Goal: Navigation & Orientation: Find specific page/section

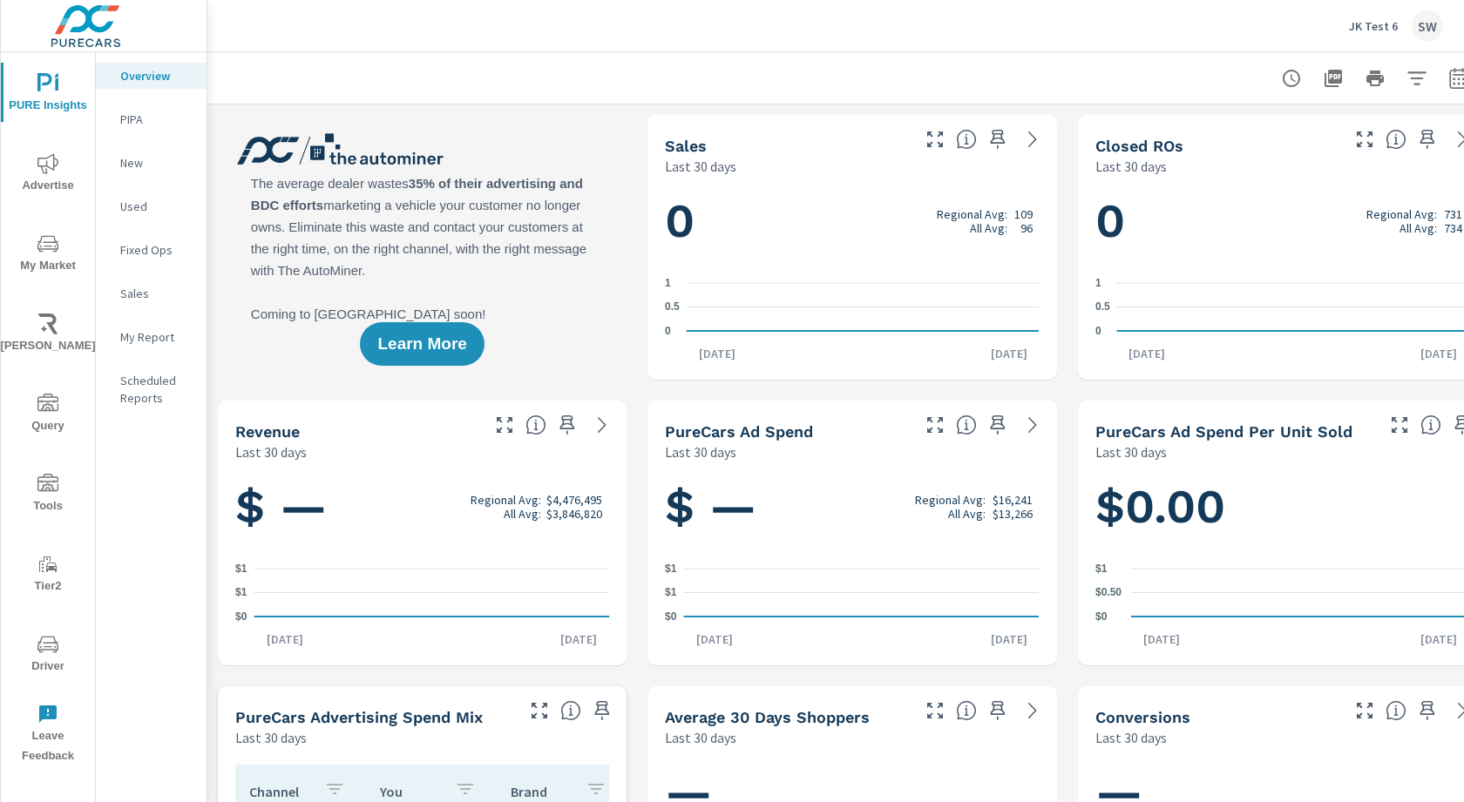
scroll to position [1, 0]
click at [1370, 25] on p "JK Test 6" at bounding box center [1373, 26] width 49 height 16
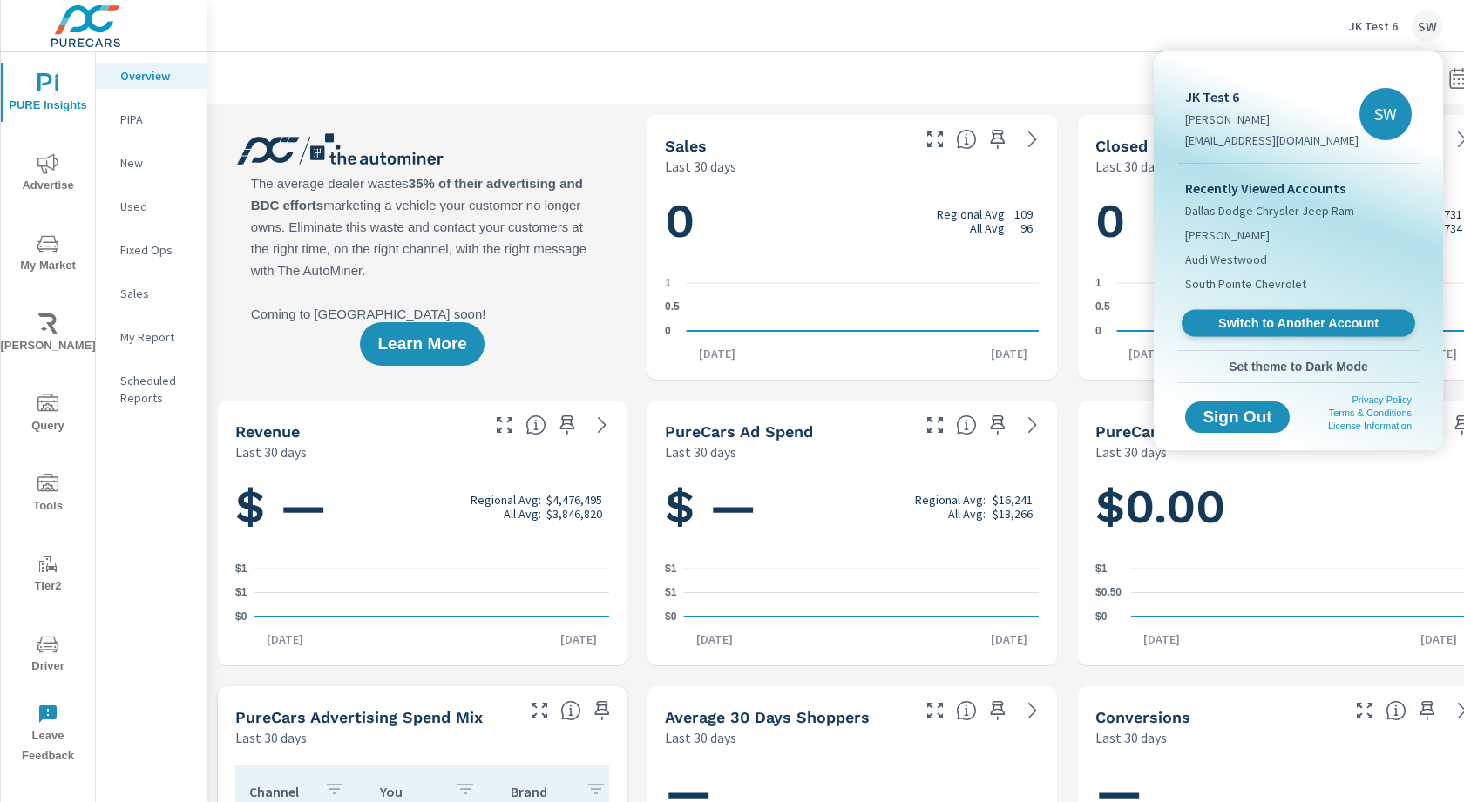
click at [1287, 319] on span "Switch to Another Account" at bounding box center [1297, 323] width 213 height 17
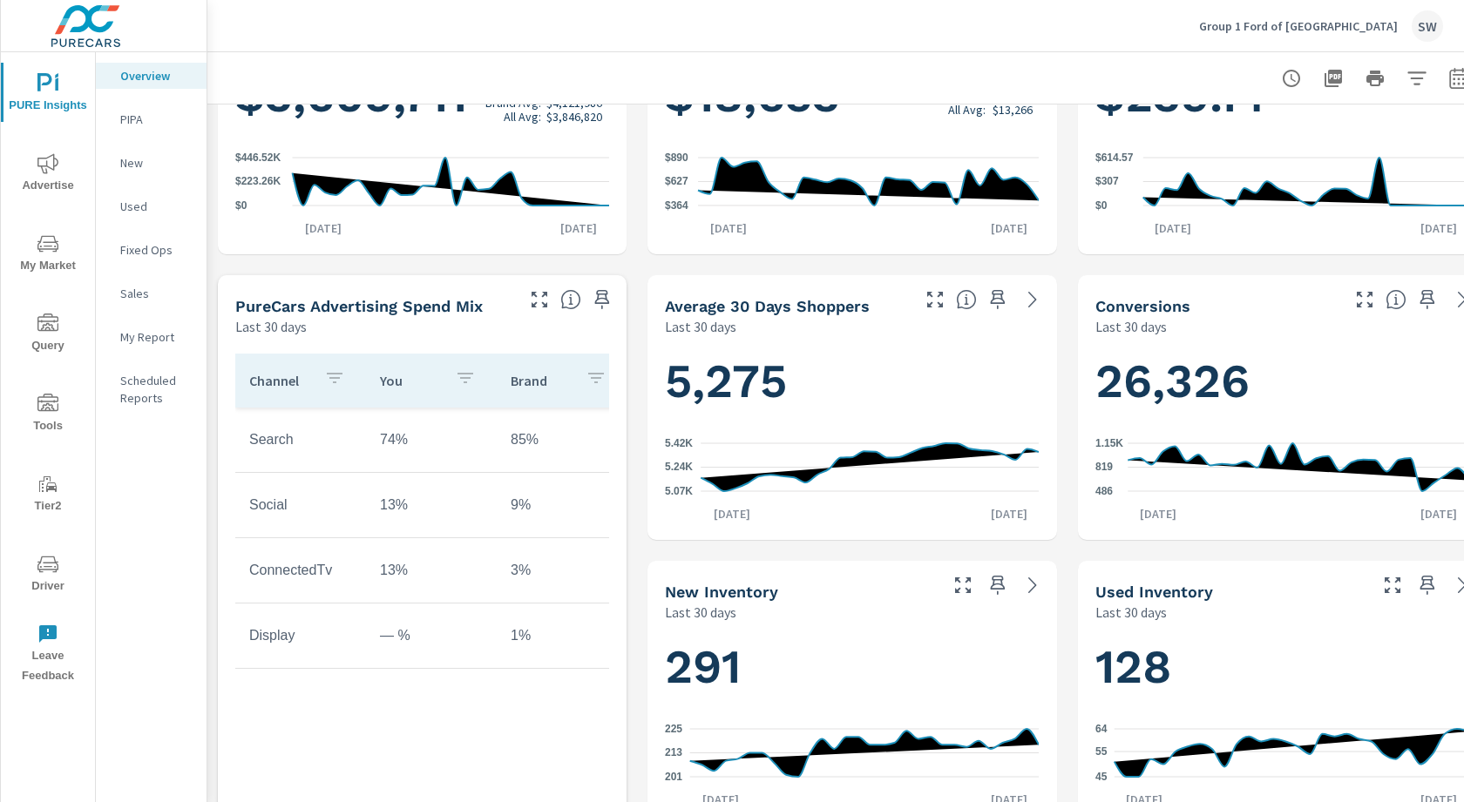
scroll to position [443, 0]
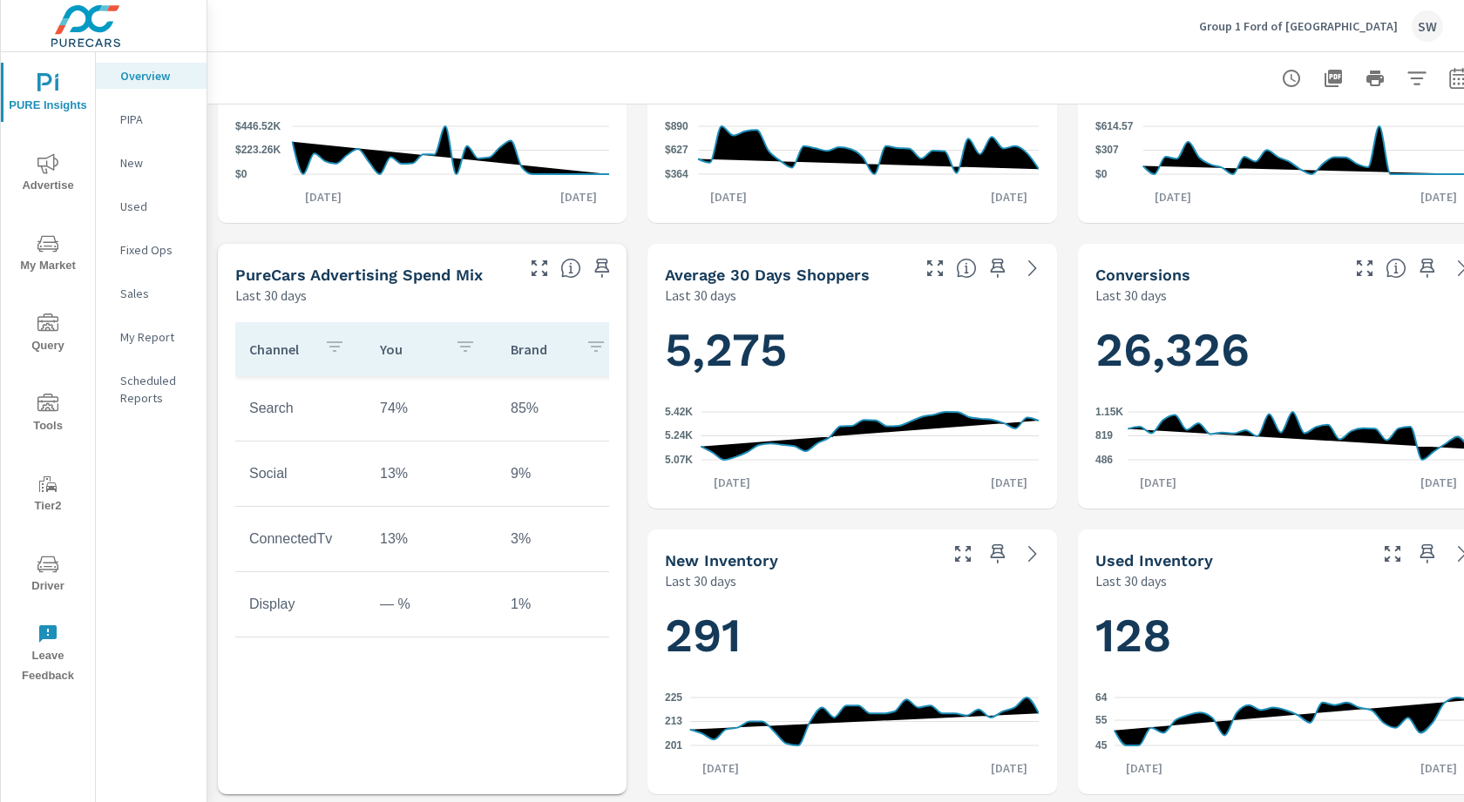
click at [40, 398] on icon "nav menu" at bounding box center [47, 404] width 21 height 21
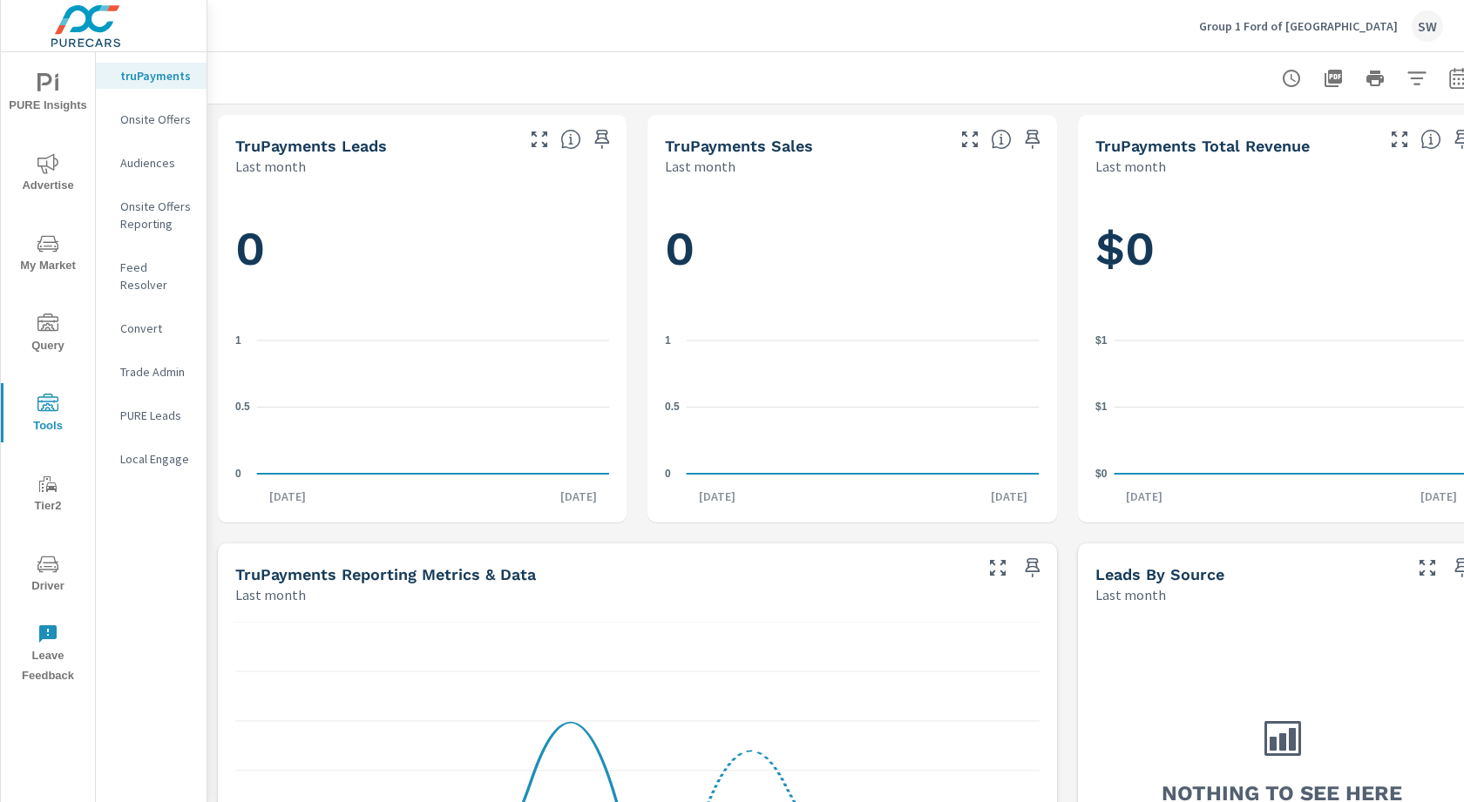
click at [154, 277] on div "Feed Resolver" at bounding box center [151, 276] width 111 height 44
